Goal: Information Seeking & Learning: Learn about a topic

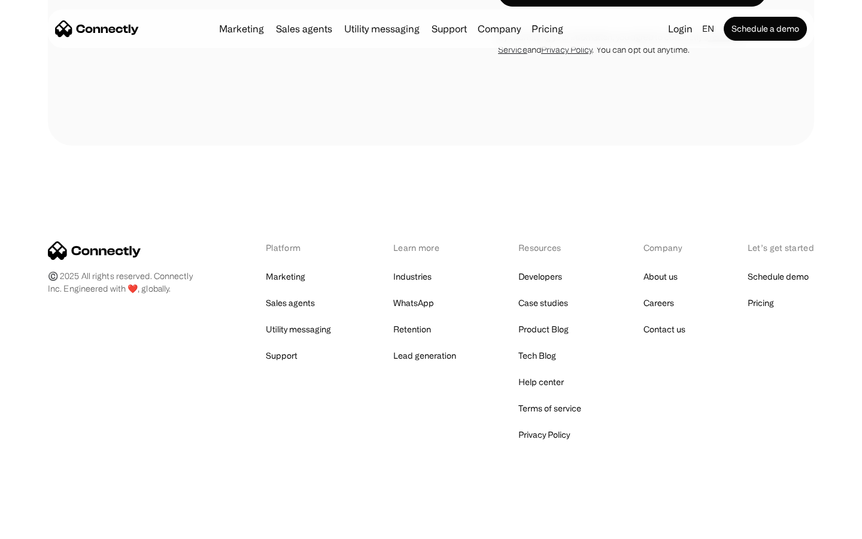
scroll to position [2311, 0]
